Goal: Transaction & Acquisition: Purchase product/service

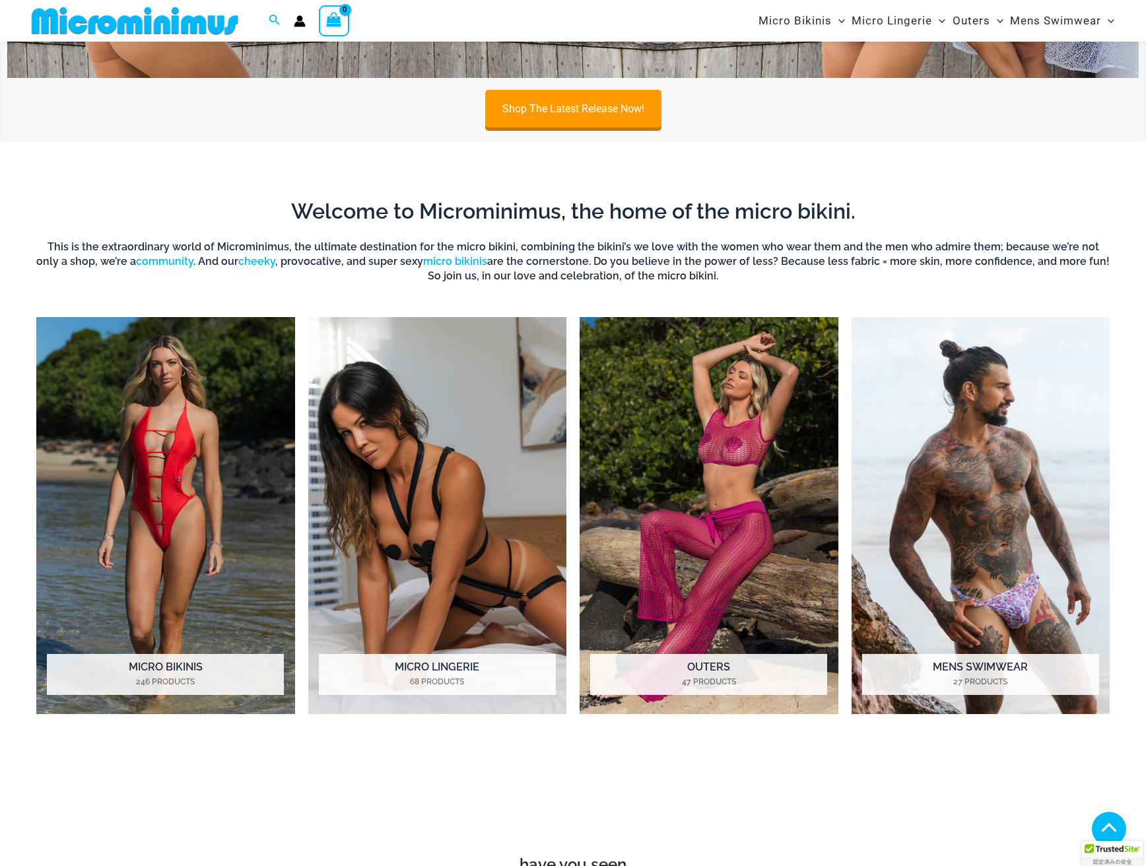
scroll to position [848, 0]
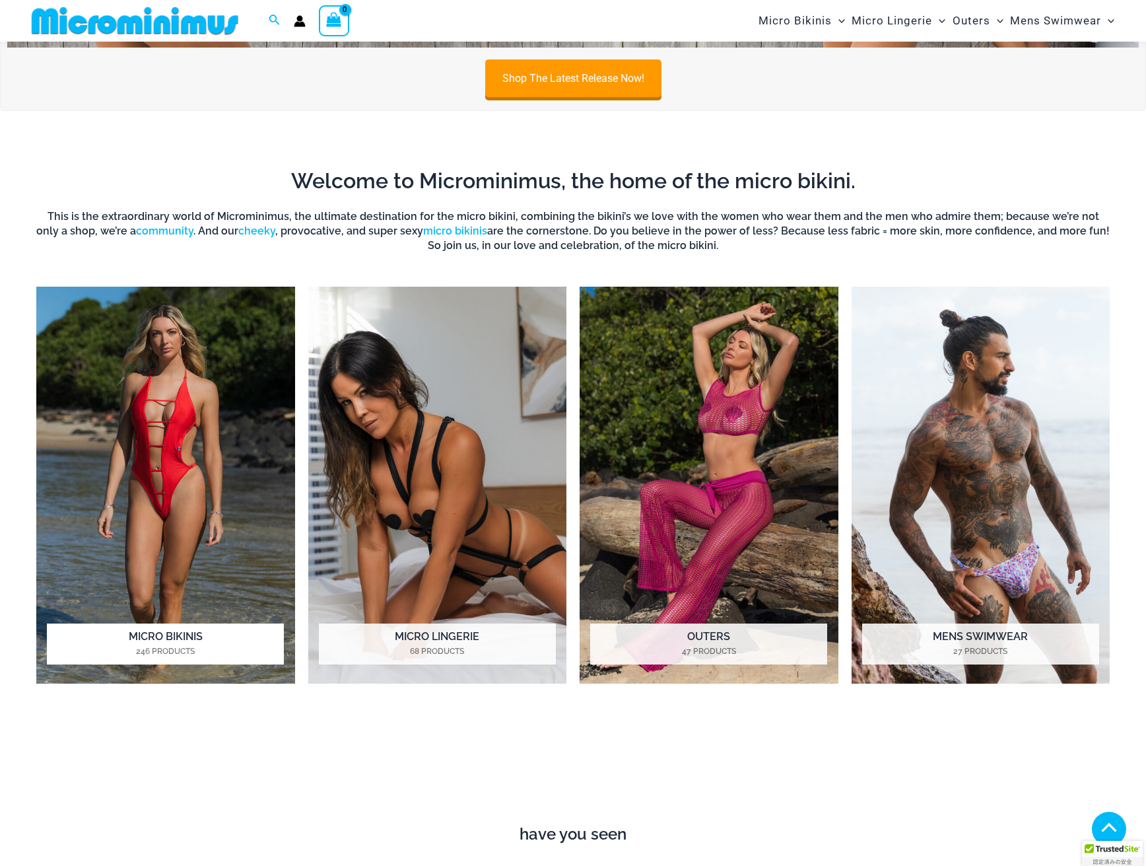
click at [271, 440] on img "Visit product category Micro Bikinis" at bounding box center [165, 485] width 259 height 397
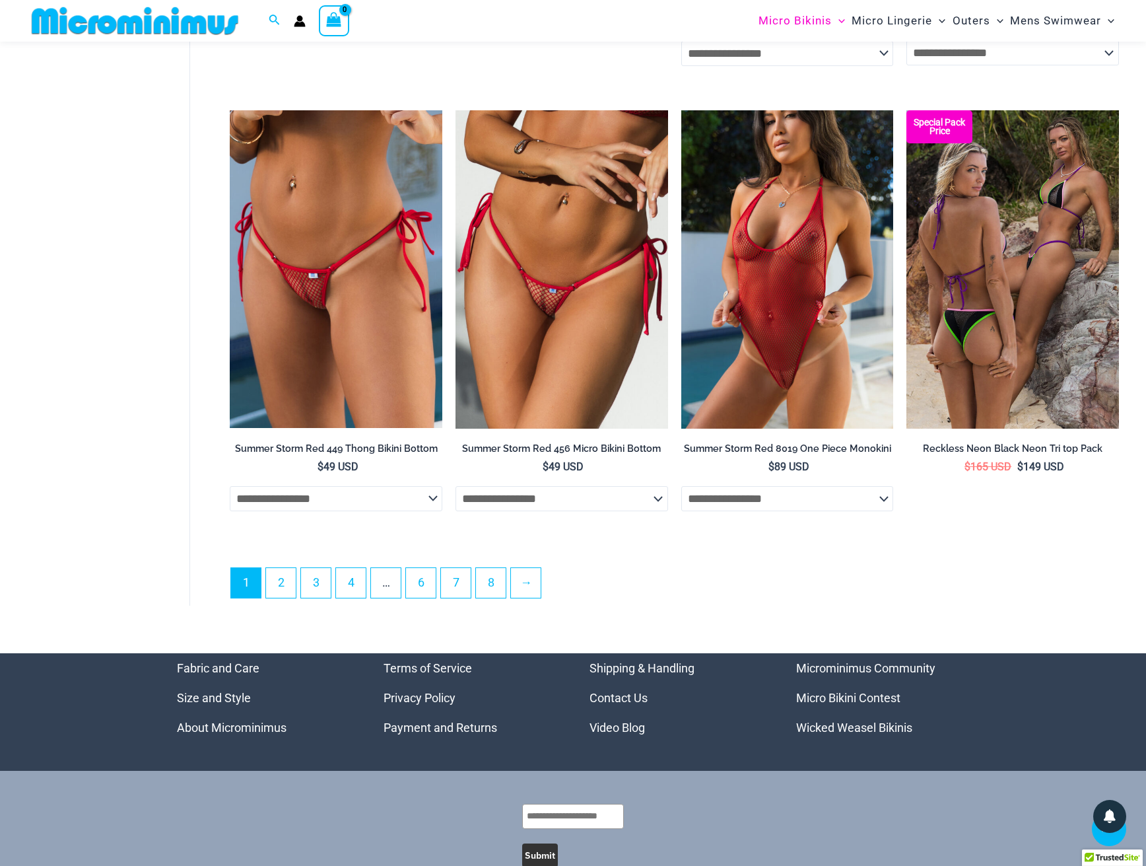
scroll to position [3425, 0]
click at [281, 598] on link "2" at bounding box center [281, 582] width 30 height 31
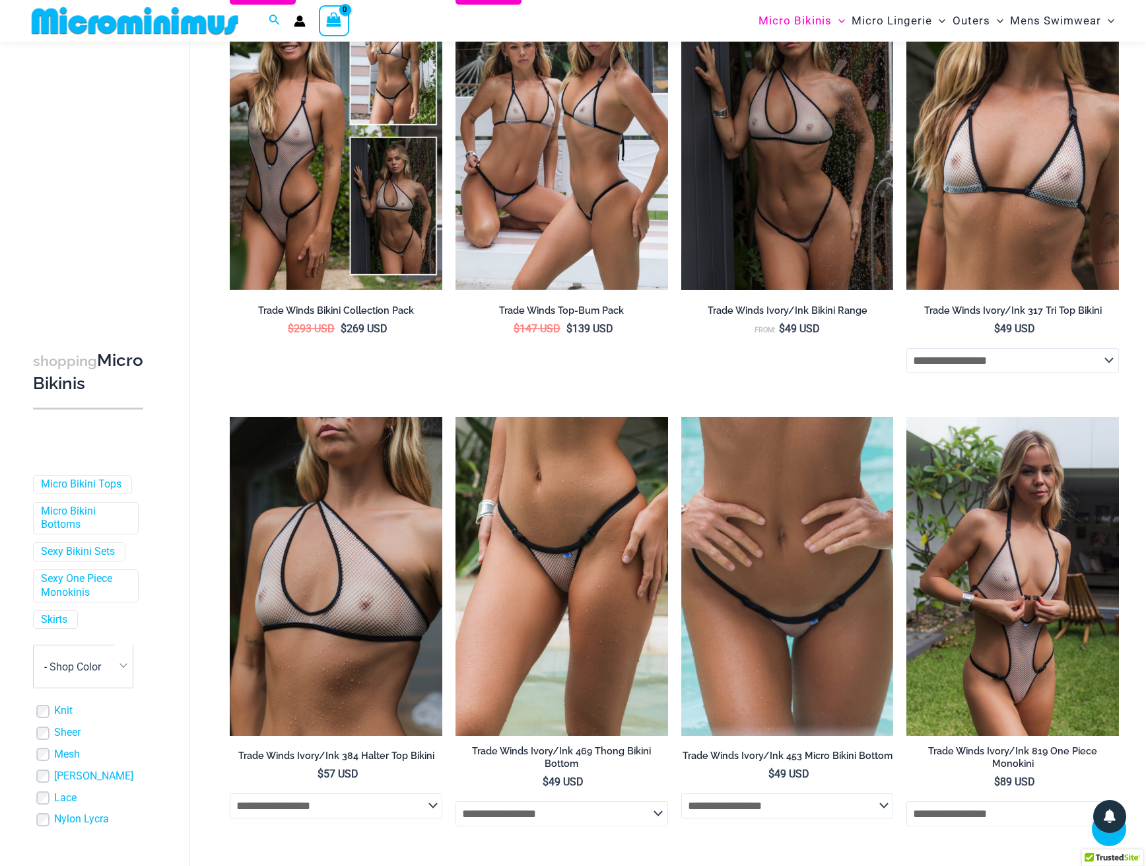
scroll to position [2036, 0]
